Goal: Transaction & Acquisition: Purchase product/service

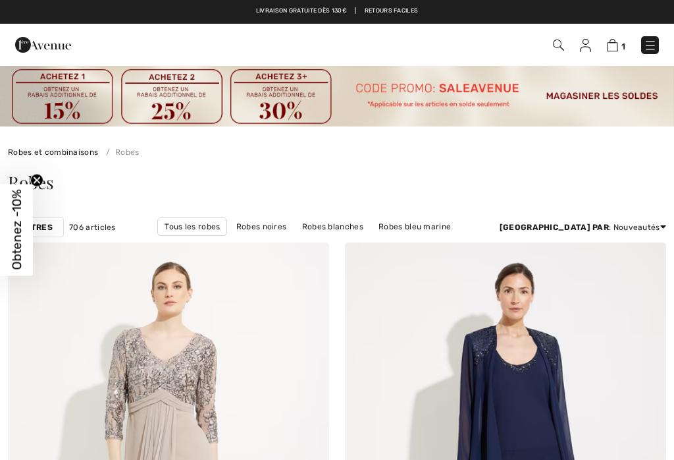
checkbox input "true"
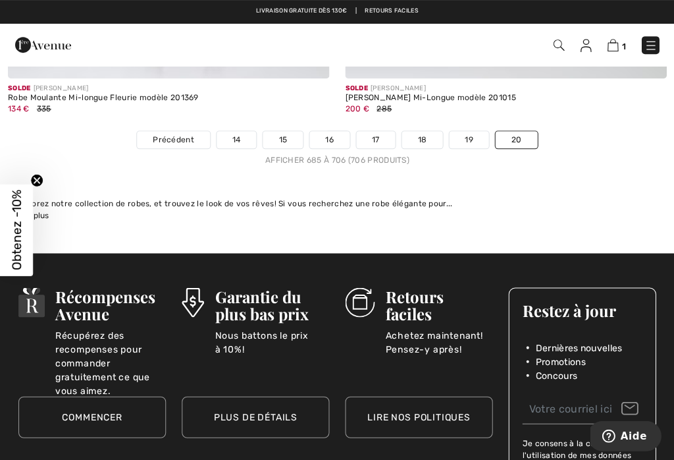
scroll to position [6126, 0]
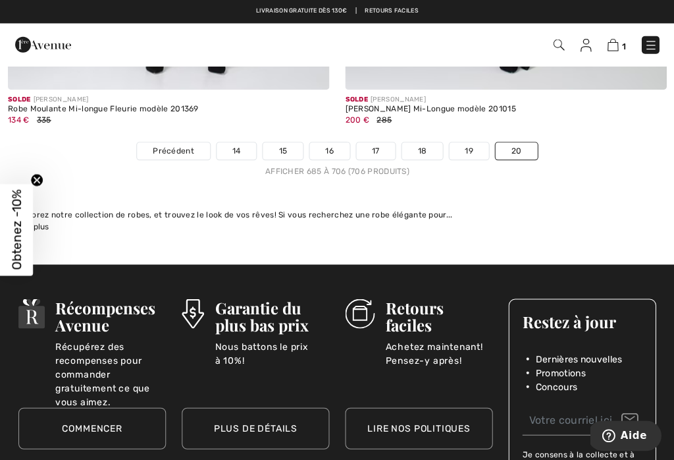
click at [240, 142] on link "14" at bounding box center [237, 150] width 40 height 17
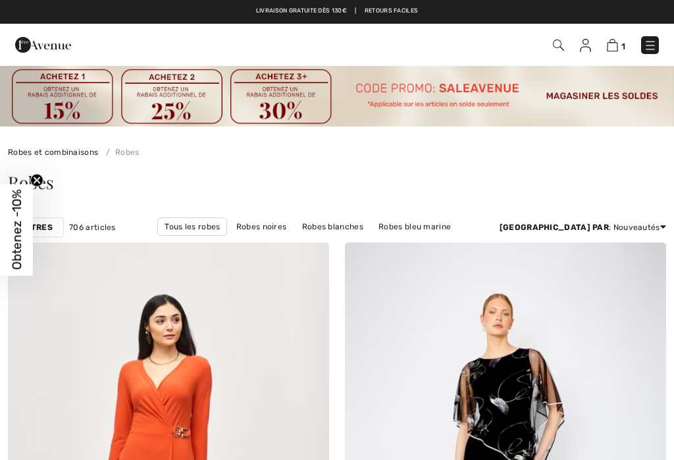
checkbox input "true"
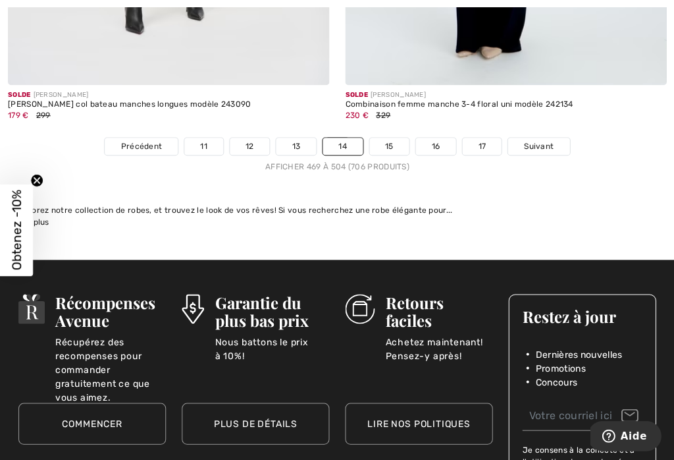
scroll to position [10120, 0]
click at [215, 138] on link "11" at bounding box center [203, 146] width 39 height 17
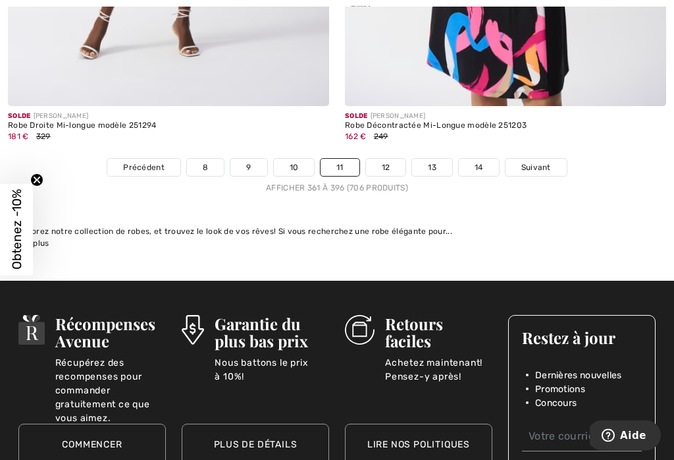
scroll to position [10129, 0]
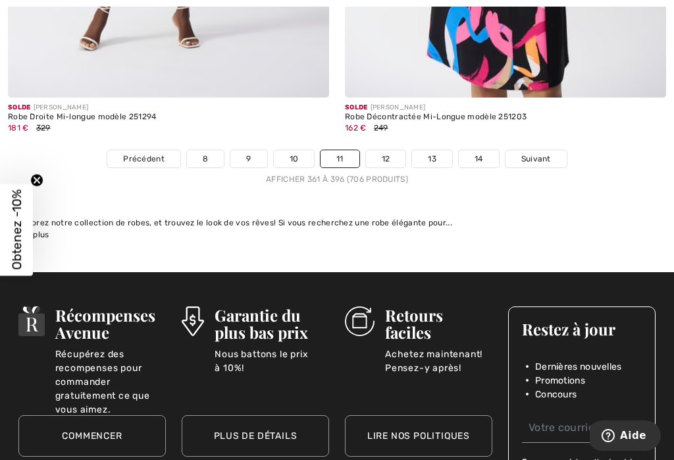
click at [209, 150] on link "8" at bounding box center [205, 158] width 37 height 17
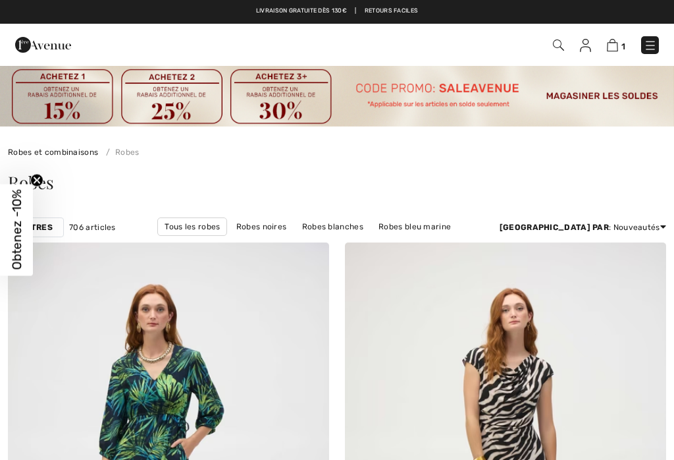
checkbox input "true"
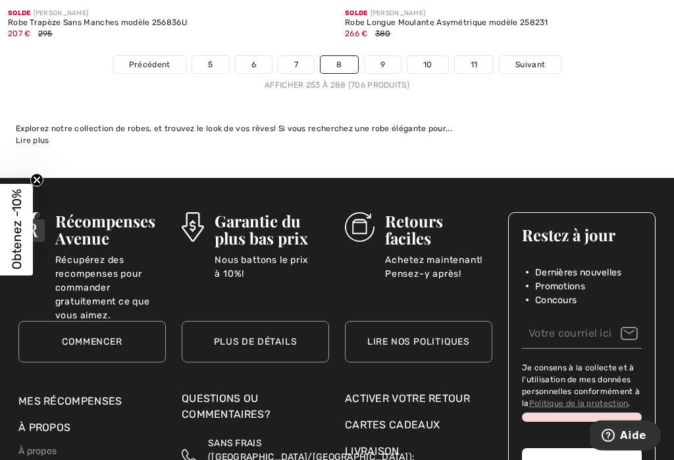
scroll to position [10115, 0]
click at [213, 56] on link "5" at bounding box center [210, 64] width 36 height 17
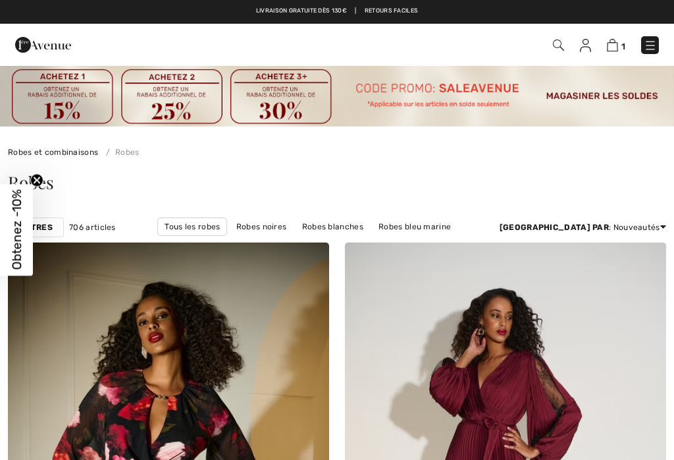
checkbox input "true"
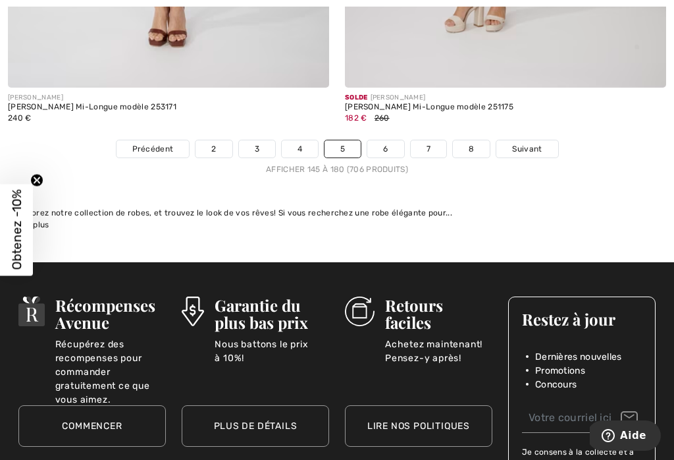
scroll to position [10095, 0]
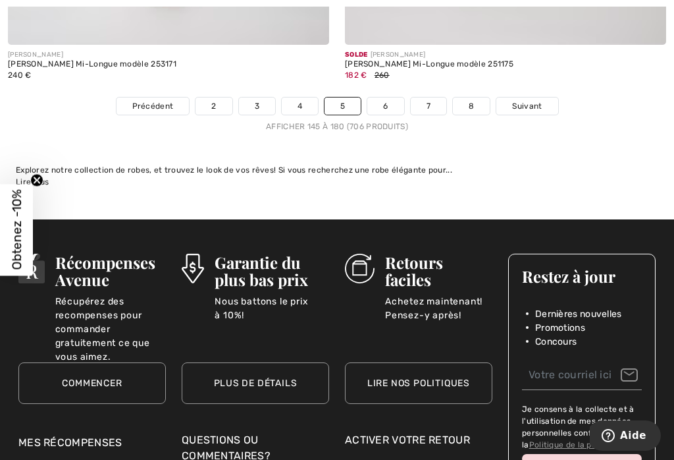
click at [215, 103] on link "2" at bounding box center [214, 105] width 36 height 17
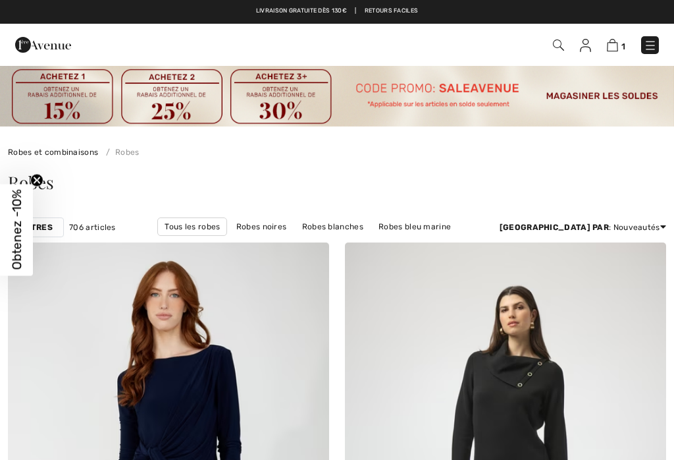
checkbox input "true"
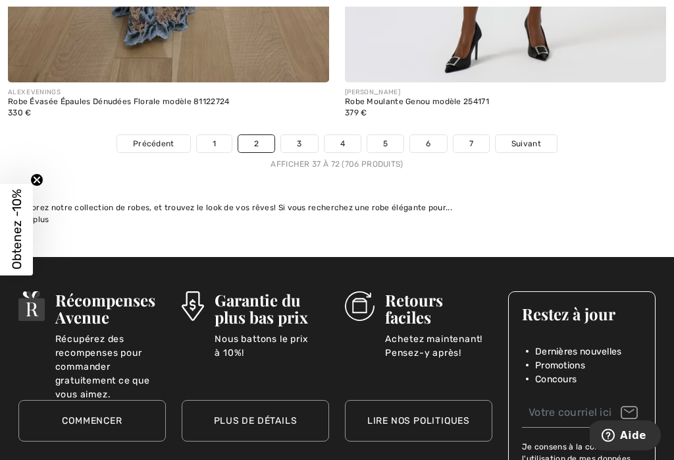
scroll to position [10047, 0]
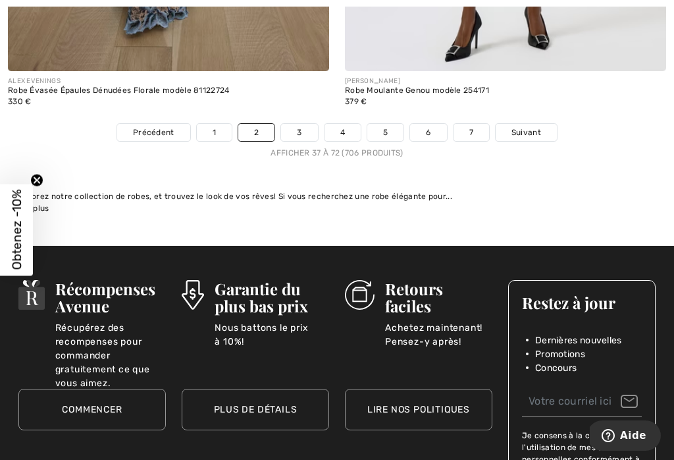
click at [216, 126] on link "1" at bounding box center [214, 132] width 35 height 17
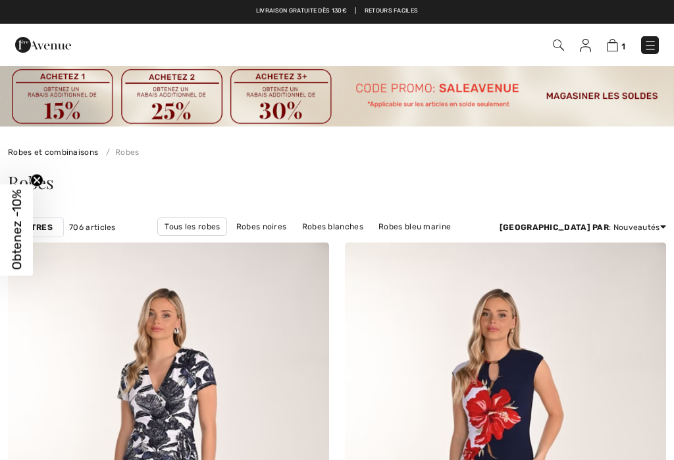
checkbox input "true"
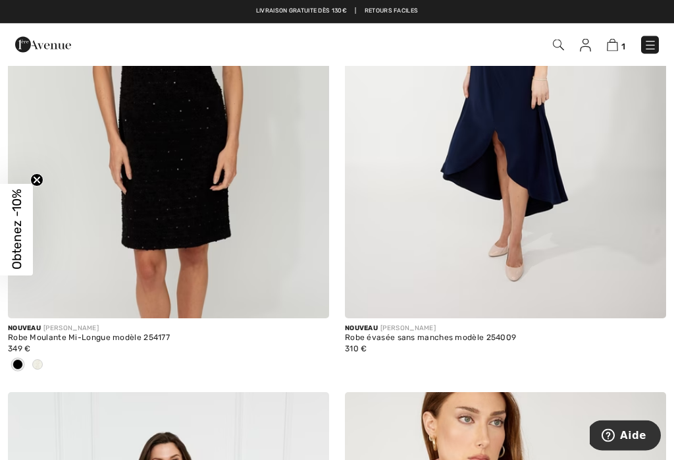
scroll to position [6017, 0]
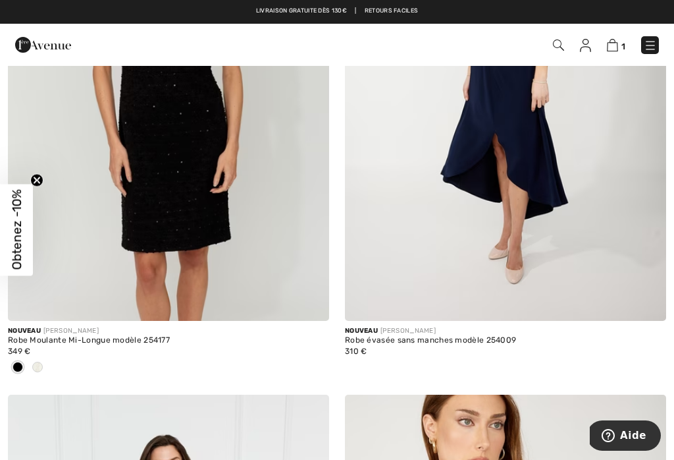
click at [210, 175] on img at bounding box center [168, 80] width 321 height 482
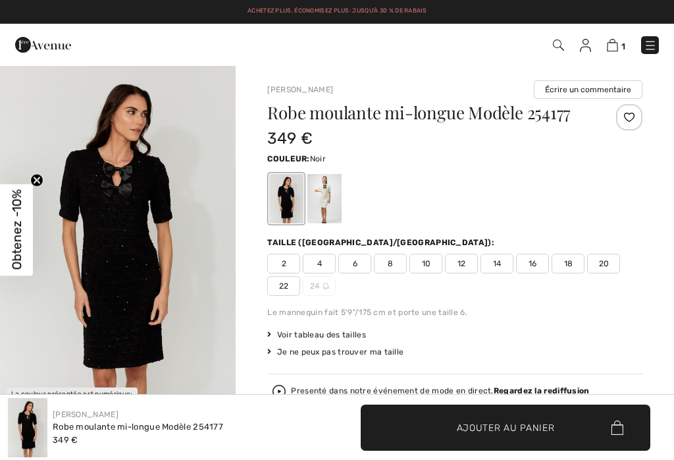
checkbox input "true"
click at [360, 267] on span "6" at bounding box center [355, 264] width 33 height 20
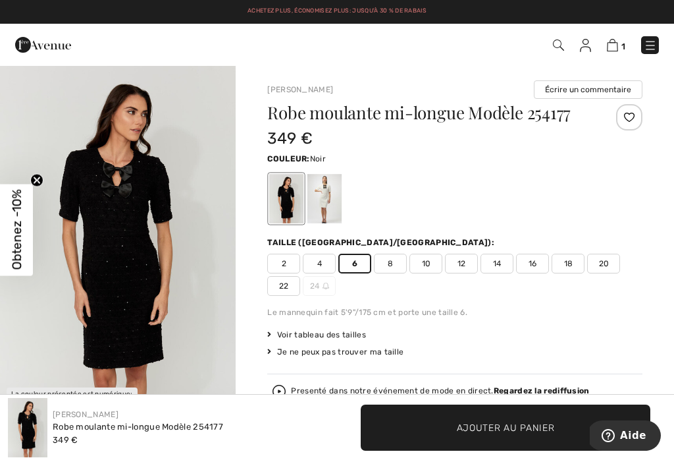
click at [510, 423] on span "Ajouter au panier" at bounding box center [506, 427] width 98 height 14
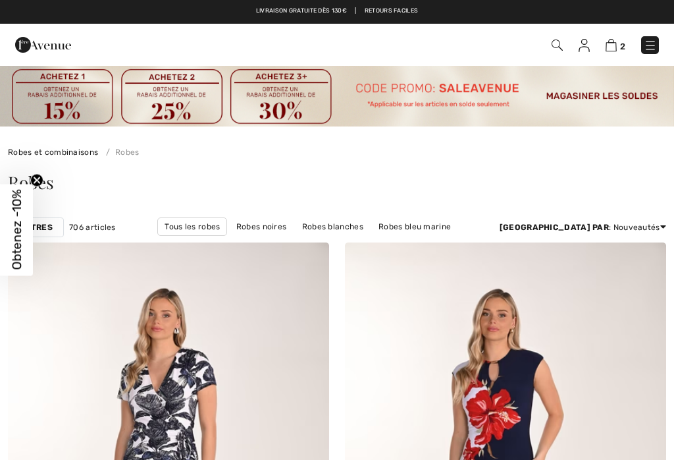
checkbox input "true"
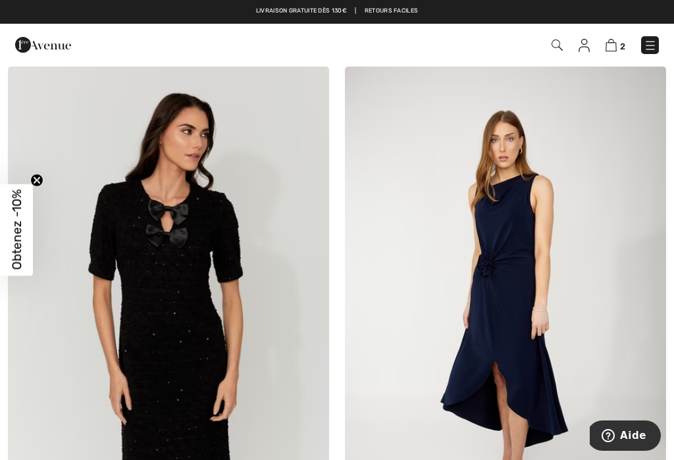
click at [198, 300] on img at bounding box center [168, 308] width 321 height 482
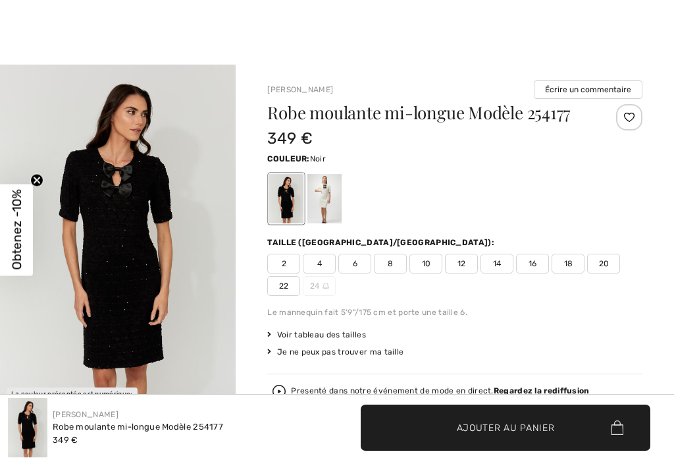
checkbox input "true"
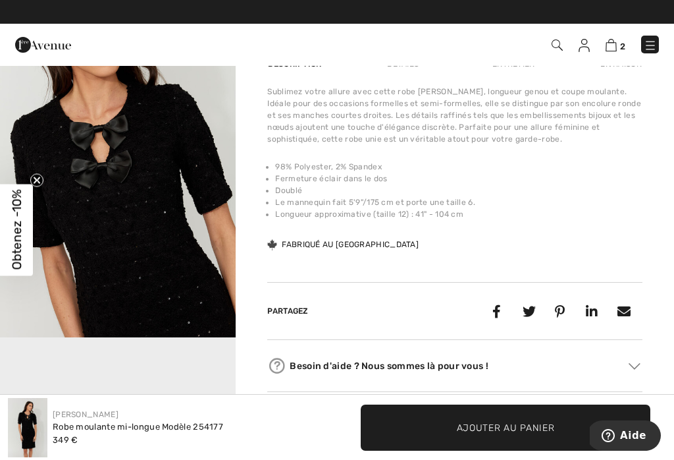
scroll to position [445, 0]
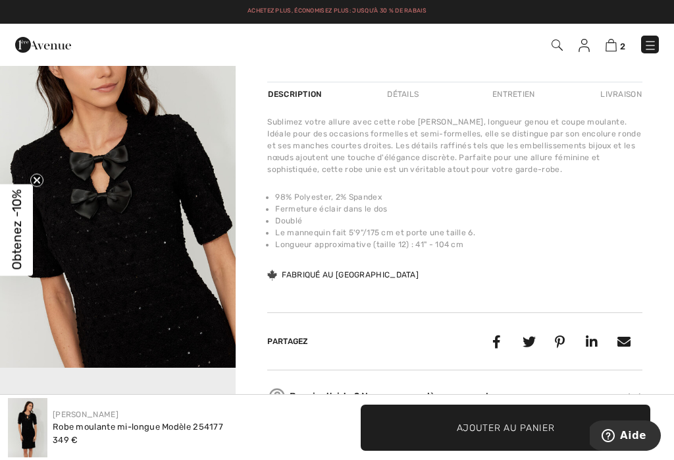
click at [182, 251] on img "2 / 4" at bounding box center [118, 191] width 236 height 354
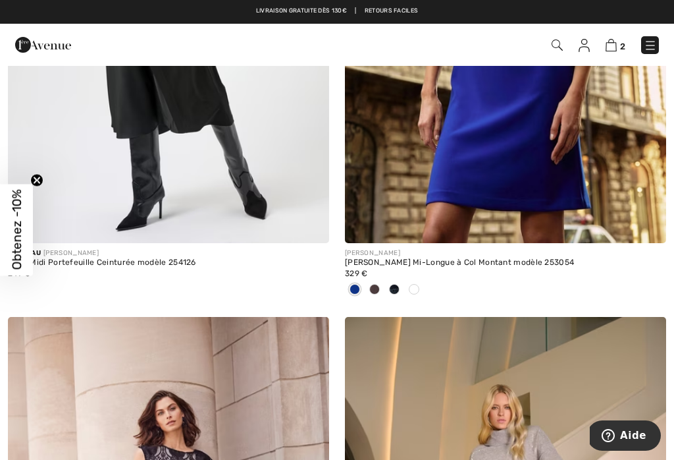
scroll to position [7290, 0]
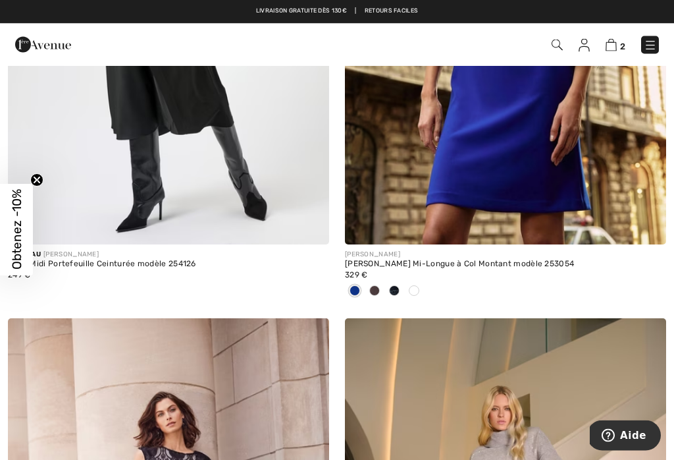
click at [405, 281] on div at bounding box center [414, 292] width 20 height 22
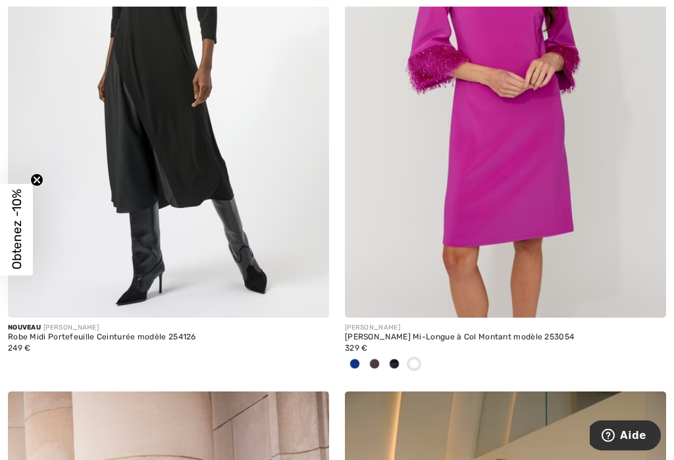
scroll to position [7244, 0]
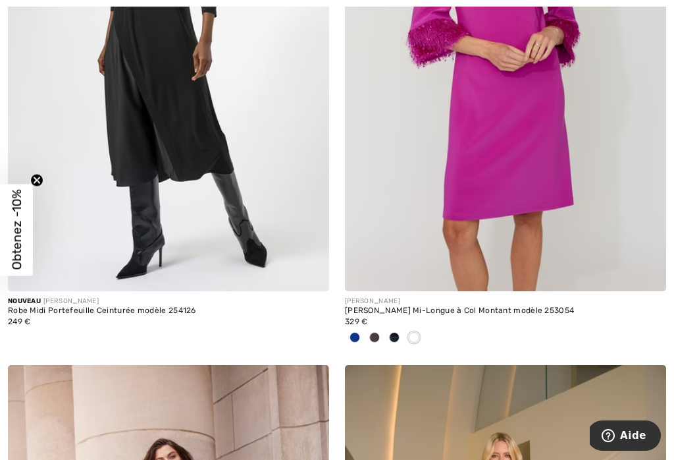
click at [387, 333] on div at bounding box center [395, 338] width 20 height 22
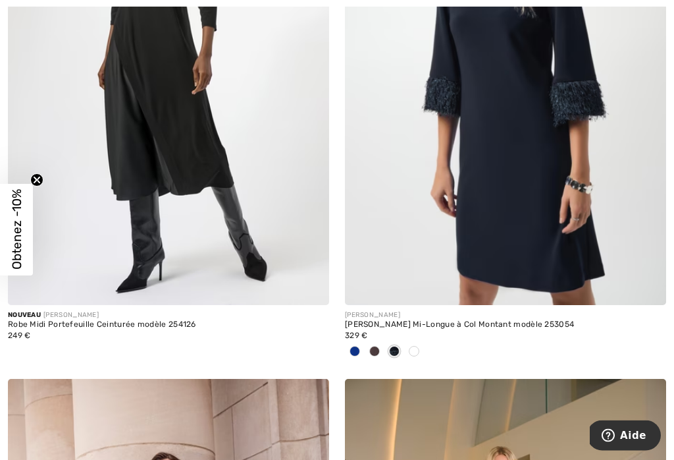
scroll to position [7251, 0]
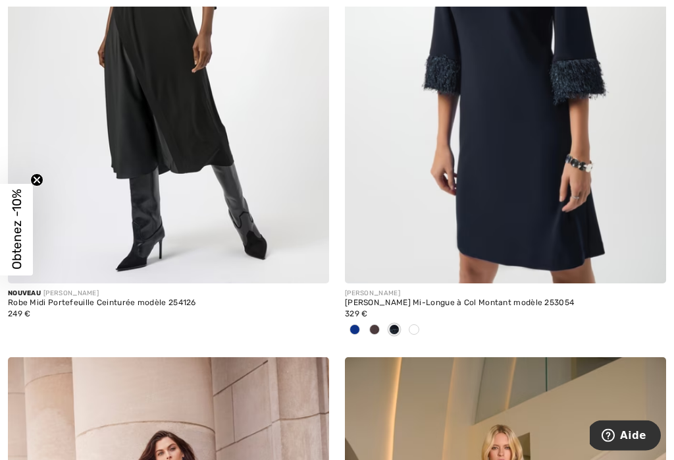
click at [362, 321] on div at bounding box center [355, 331] width 20 height 22
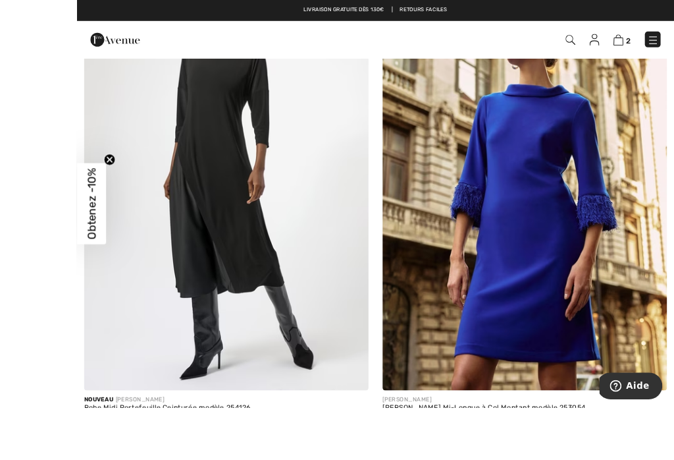
scroll to position [7138, 0]
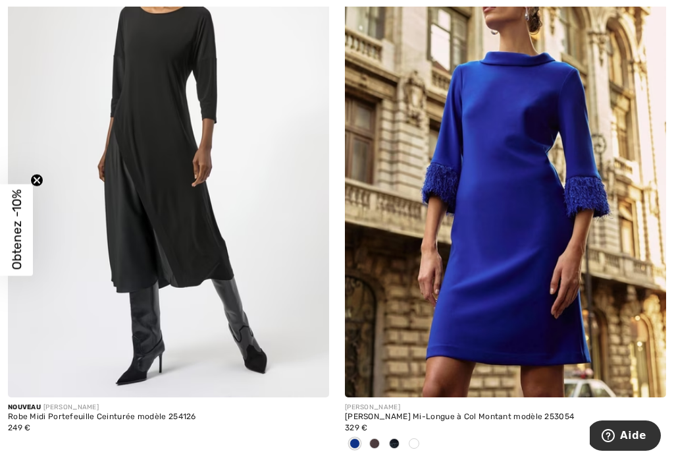
click at [405, 441] on div at bounding box center [414, 444] width 20 height 22
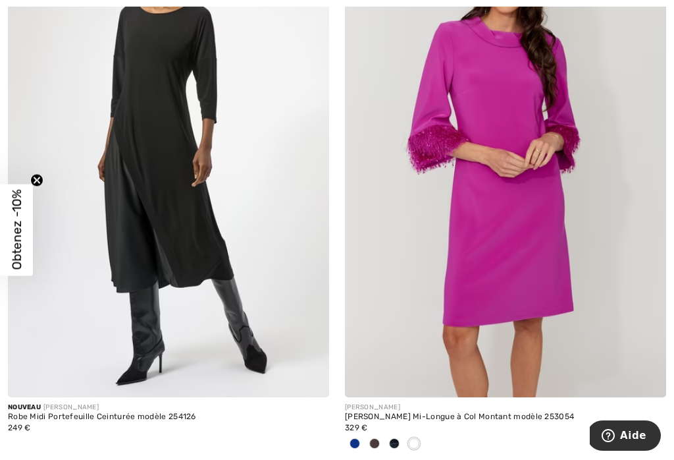
click at [384, 436] on div at bounding box center [375, 444] width 20 height 22
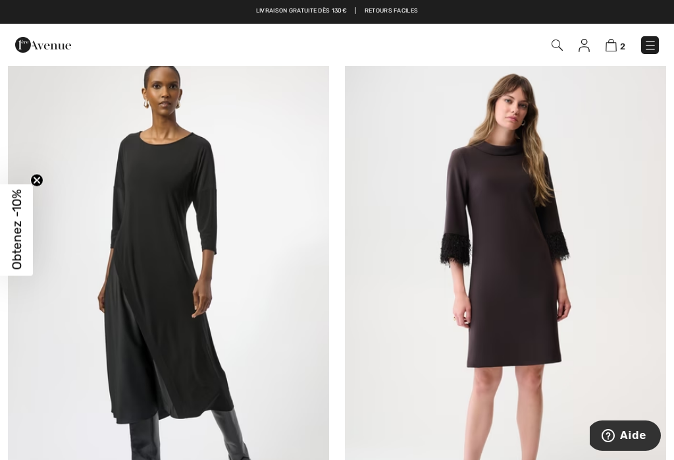
scroll to position [7006, 0]
click at [616, 42] on img at bounding box center [611, 45] width 11 height 13
